Goal: Navigation & Orientation: Find specific page/section

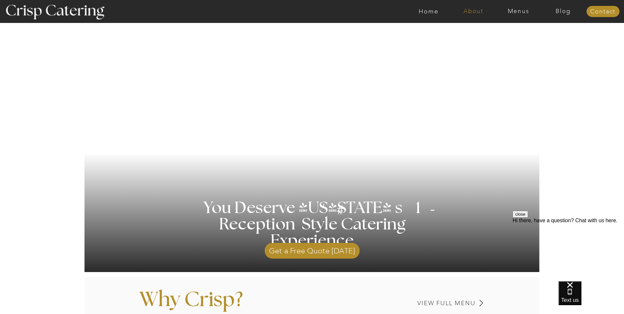
click at [478, 13] on nav "About" at bounding box center [473, 11] width 45 height 7
click at [475, 31] on nav "About Crisp" at bounding box center [476, 30] width 38 height 6
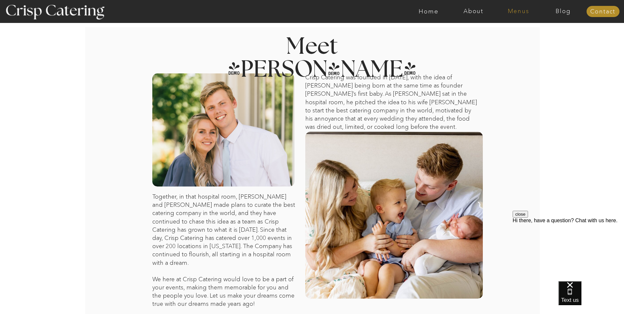
click at [513, 10] on nav "Menus" at bounding box center [518, 11] width 45 height 7
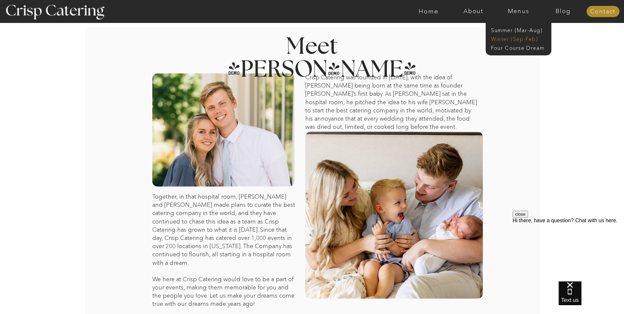
click at [516, 38] on nav "Winter (Sep-Feb)" at bounding box center [518, 38] width 54 height 6
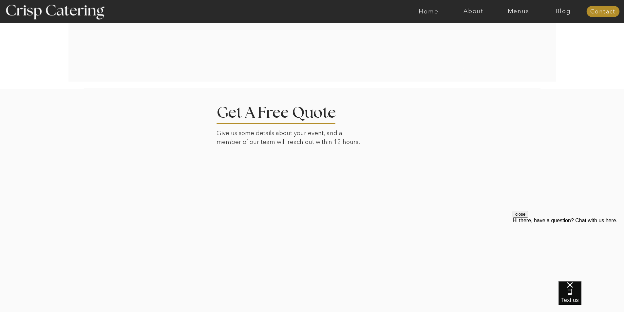
scroll to position [1483, 0]
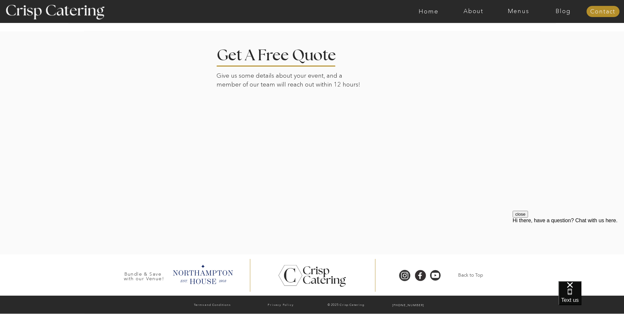
click at [419, 177] on div at bounding box center [312, 142] width 456 height 223
